Goal: Navigation & Orientation: Find specific page/section

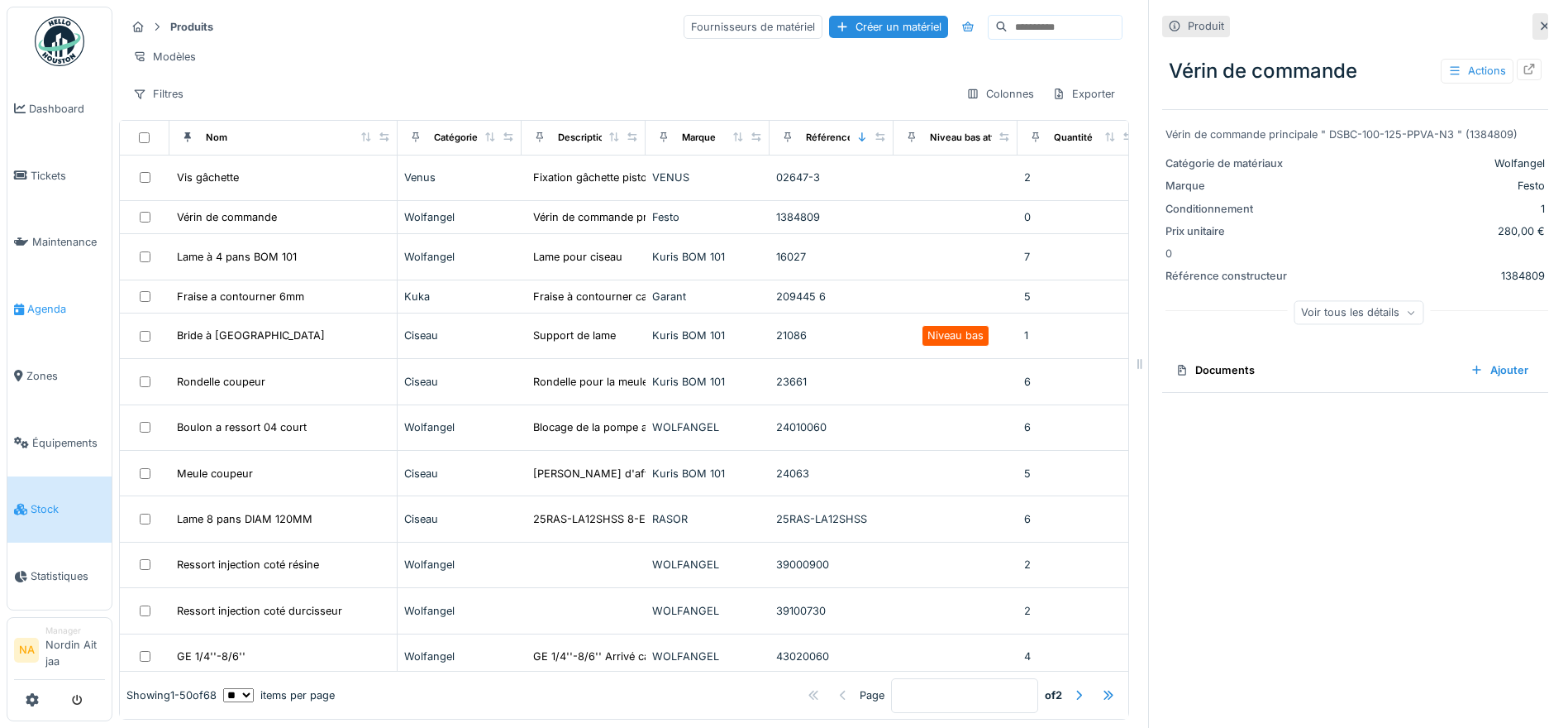
click at [64, 320] on link "Agenda" at bounding box center [59, 308] width 104 height 67
